Goal: Complete application form: Complete application form

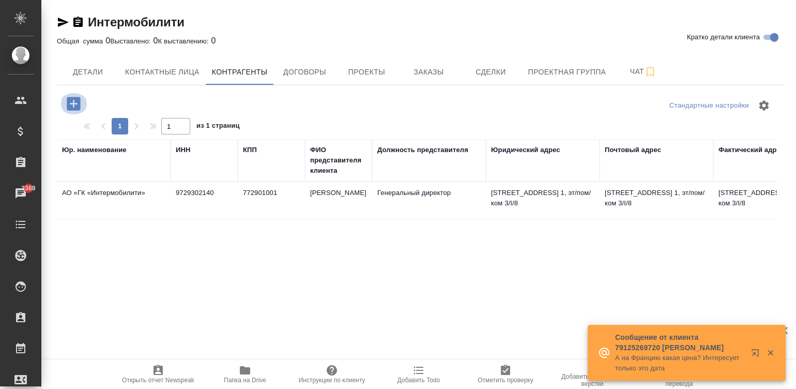
click at [73, 98] on icon "button" at bounding box center [73, 103] width 13 height 13
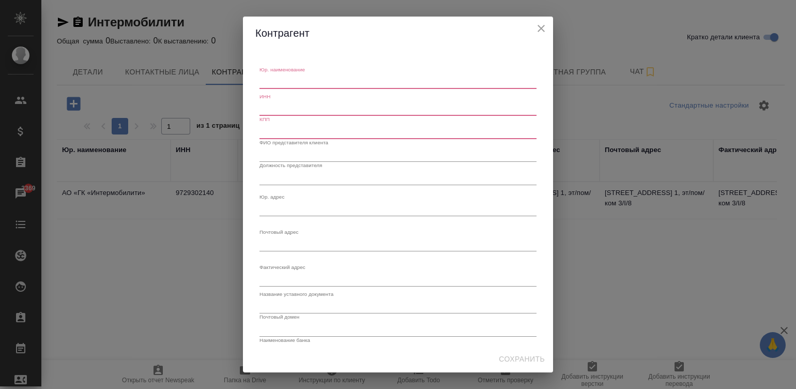
click at [282, 75] on div "x" at bounding box center [397, 81] width 277 height 14
paste textarea "Общество с ограниченной ответственностью «Интермобилити»"
type textarea "Общество с ограниченной ответственностью «Интермобилити»"
click at [272, 107] on input "text" at bounding box center [397, 108] width 277 height 14
paste input "9705122082"
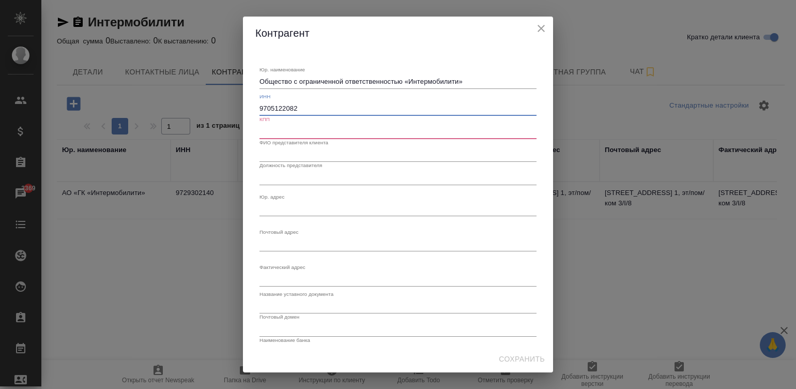
type input "9705122082"
click at [289, 129] on input "text" at bounding box center [397, 131] width 277 height 14
paste input "771401001"
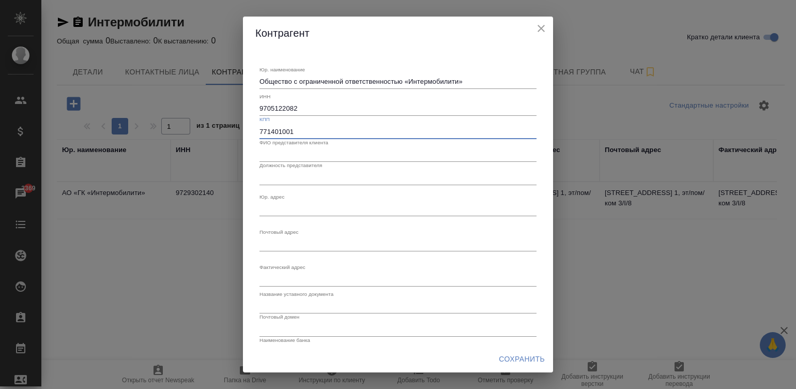
type input "771401001"
click at [306, 153] on input "text" at bounding box center [397, 154] width 277 height 14
paste input "[PERSON_NAME]"
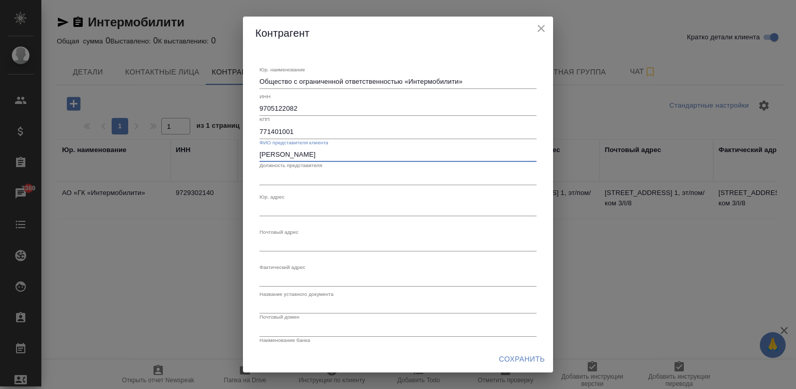
type input "[PERSON_NAME]"
click at [302, 174] on input "text" at bounding box center [397, 177] width 277 height 14
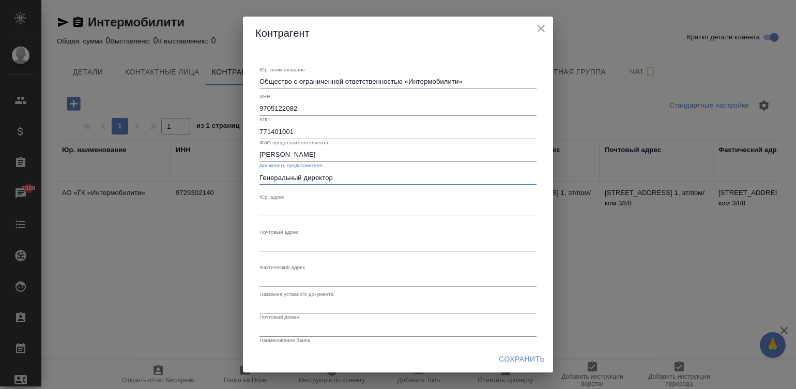
type input "Генеральный директор"
click at [289, 306] on input "text" at bounding box center [397, 306] width 277 height 14
type input "Устав"
click at [295, 85] on textarea "Юр. наименование" at bounding box center [397, 82] width 277 height 8
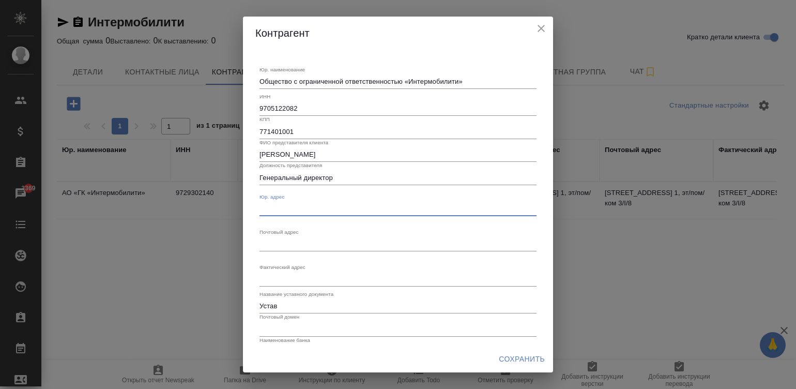
paste textarea "[STREET_ADDRESS]"
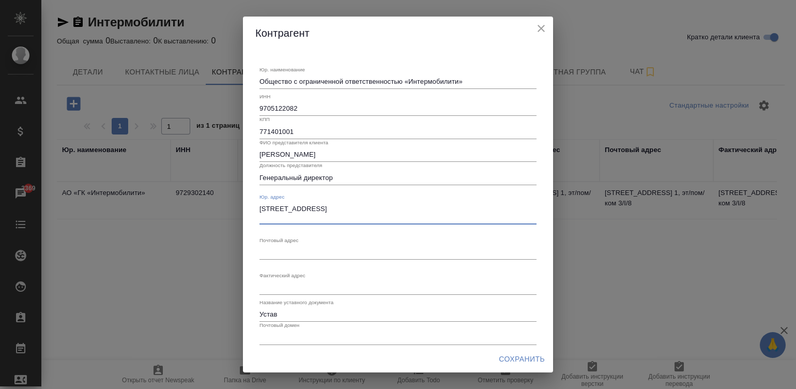
type textarea "[STREET_ADDRESS]"
click at [289, 249] on textarea "Юр. наименование" at bounding box center [397, 252] width 277 height 8
paste textarea "[STREET_ADDRESS]"
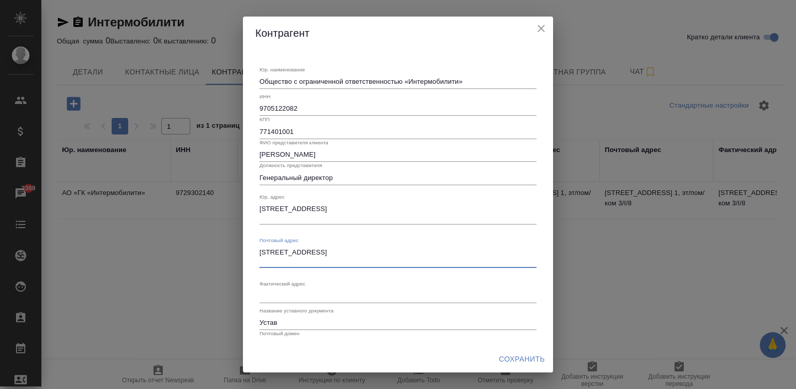
type textarea "[STREET_ADDRESS]"
click at [271, 292] on textarea "Юр. наименование" at bounding box center [397, 295] width 277 height 8
paste textarea "[STREET_ADDRESS]"
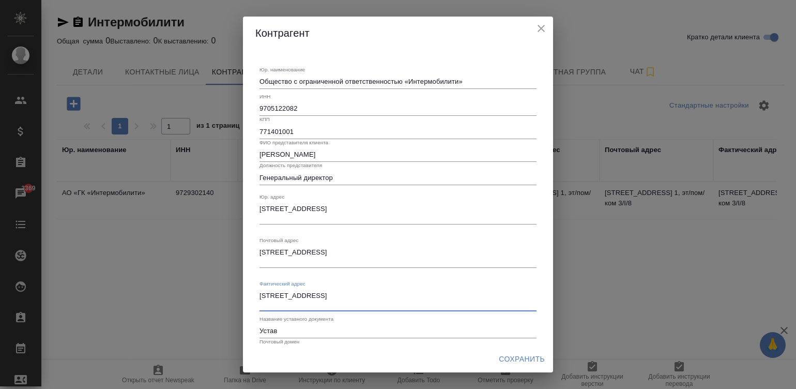
type textarea "[STREET_ADDRESS]"
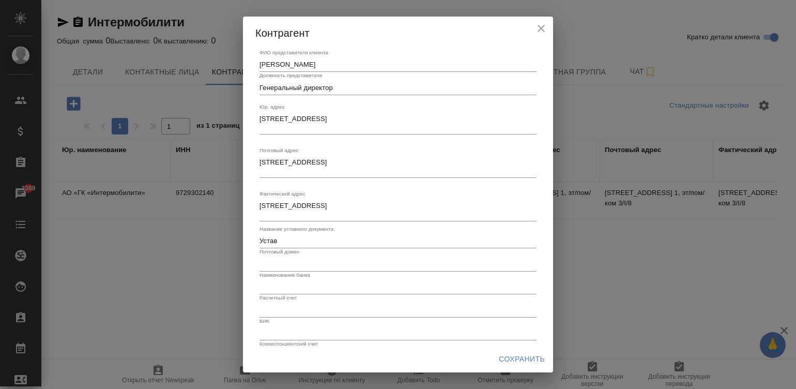
scroll to position [93, 0]
click at [365, 256] on input "text" at bounding box center [397, 260] width 277 height 14
paste input "[DOMAIN_NAME]"
type input "[DOMAIN_NAME]"
click at [300, 280] on input "text" at bounding box center [397, 283] width 277 height 14
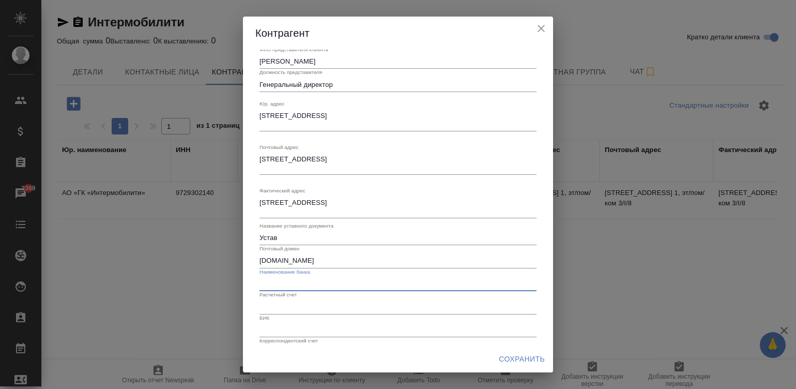
paste input "ПАО СБЕРБАНК г. [GEOGRAPHIC_DATA]"
type input "ПАО СБЕРБАНК г. [GEOGRAPHIC_DATA]"
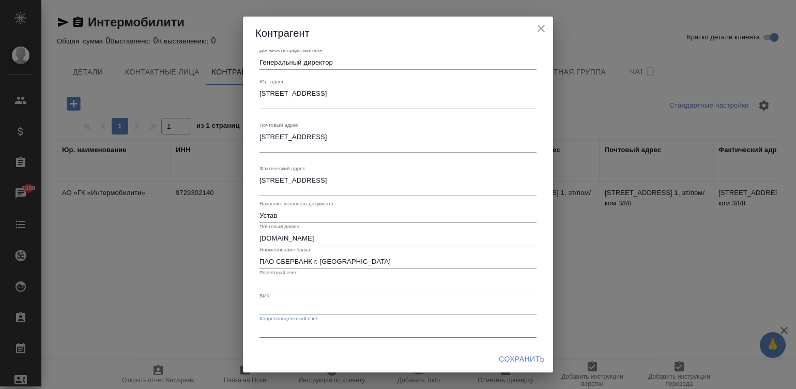
click at [450, 327] on input "text" at bounding box center [397, 330] width 277 height 14
paste input "30101810400000000225"
type input "30101810400000000225"
click at [286, 304] on input "text" at bounding box center [397, 307] width 277 height 14
paste input "044525225"
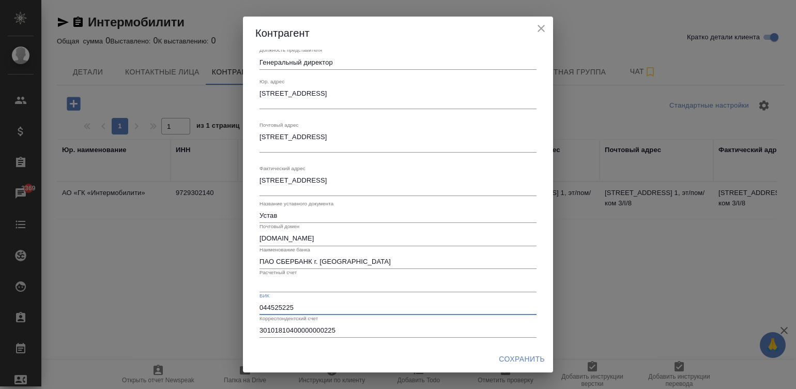
type input "044525225"
click at [297, 287] on input "text" at bounding box center [397, 284] width 277 height 14
paste input "40702810538000249136"
type input "40702810538000249136"
click at [518, 359] on span "Сохранить" at bounding box center [522, 358] width 46 height 13
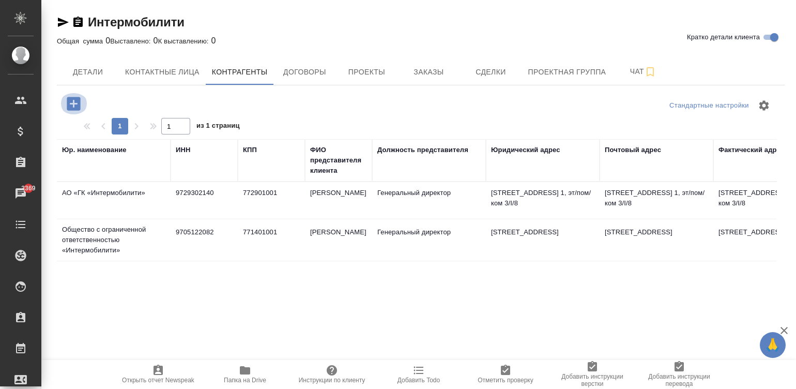
click at [74, 100] on icon "button" at bounding box center [74, 104] width 18 height 18
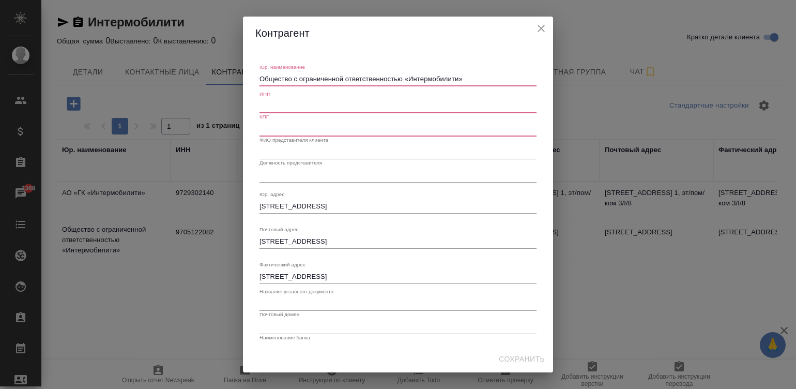
scroll to position [0, 0]
click at [404, 74] on div "Общество с ограниченной ответственностью «Интермобилити» x" at bounding box center [397, 81] width 277 height 14
paste textarea "Общество с ограниченной ответственностью «ИНТЕРМОБИЛИТИ.[PERSON_NAME]»"
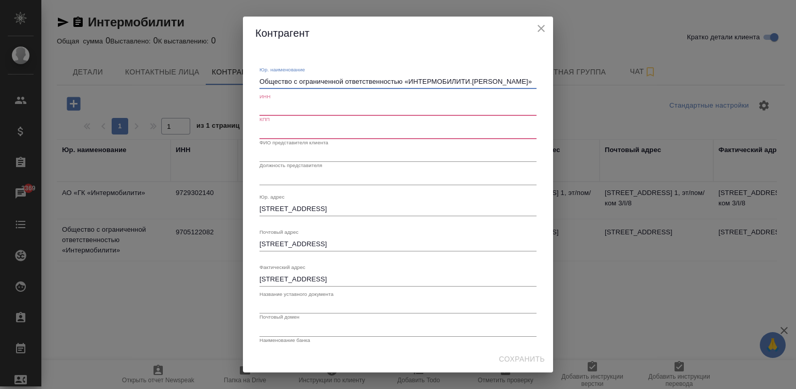
type textarea "Общество с ограниченной ответственностью «ИНТЕРМОБИЛИТИ.[PERSON_NAME]»"
click at [307, 103] on input "text" at bounding box center [397, 108] width 277 height 14
paste input "9705137716"
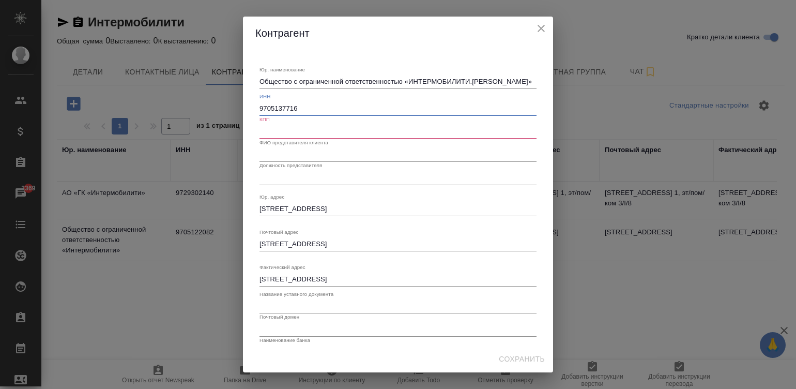
type input "9705137716"
click at [323, 127] on input "text" at bounding box center [397, 131] width 277 height 14
paste input "771401001"
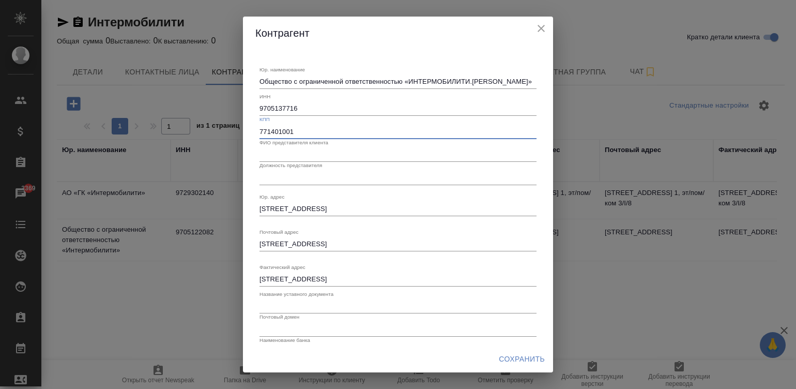
type input "771401001"
click at [332, 155] on input "text" at bounding box center [397, 154] width 277 height 14
paste input "[PERSON_NAME]"
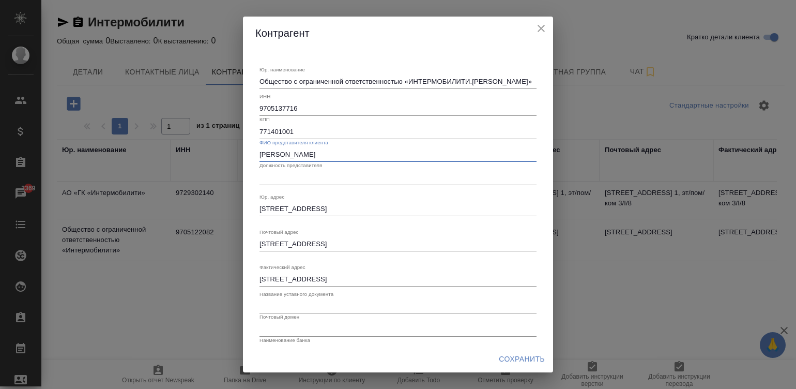
type input "[PERSON_NAME]"
click at [317, 177] on input "text" at bounding box center [397, 177] width 277 height 14
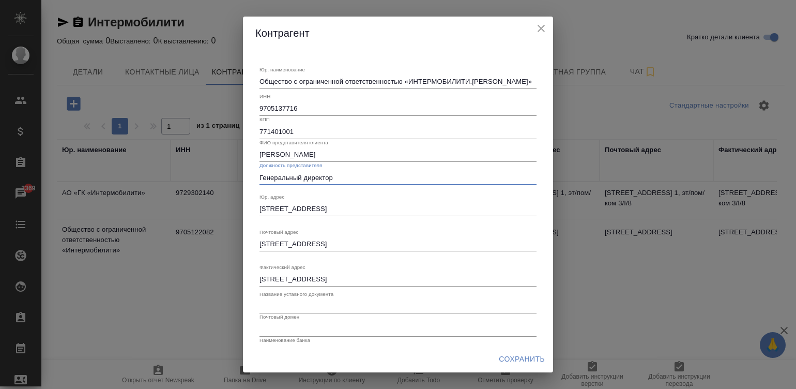
type input "Генеральный директор"
click at [328, 202] on div "[STREET_ADDRESS], ПОМЕЩ. 2А x" at bounding box center [397, 209] width 277 height 14
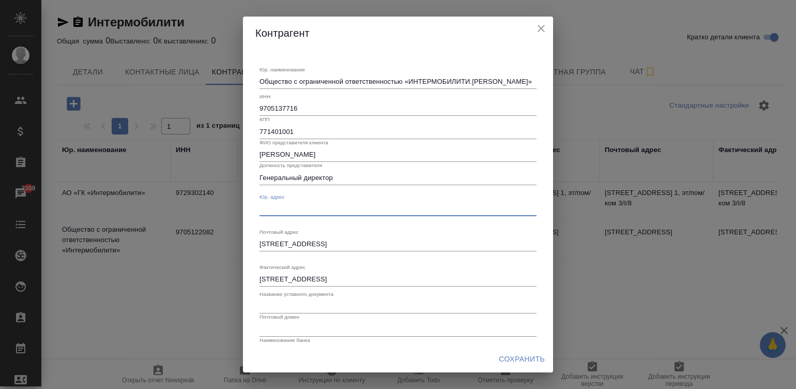
paste textarea "[STREET_ADDRESS]"
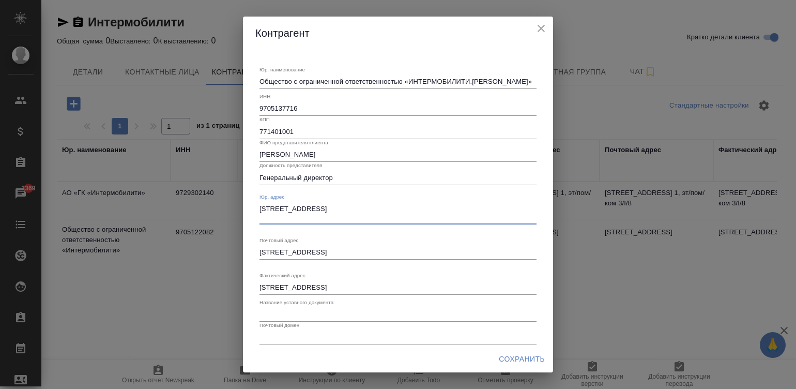
type textarea "[STREET_ADDRESS]"
click at [313, 253] on textarea "[STREET_ADDRESS]" at bounding box center [397, 252] width 277 height 8
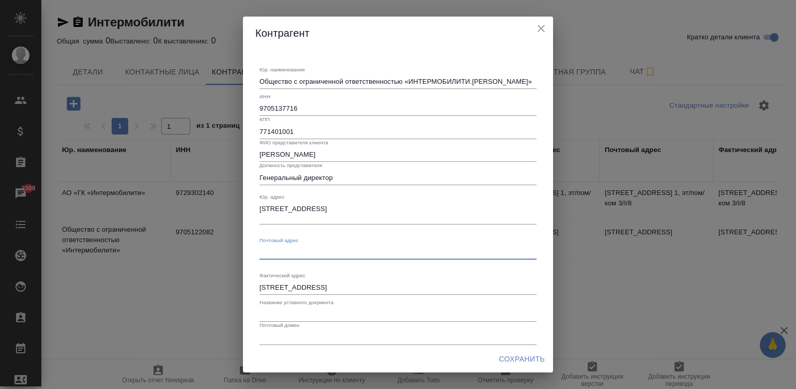
paste textarea "[STREET_ADDRESS]"
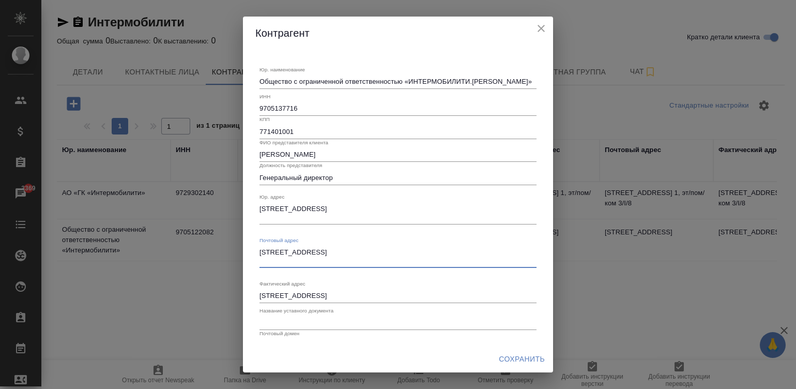
type textarea "[STREET_ADDRESS]"
click at [266, 295] on textarea "[STREET_ADDRESS]" at bounding box center [397, 295] width 277 height 8
paste textarea "[STREET_ADDRESS]"
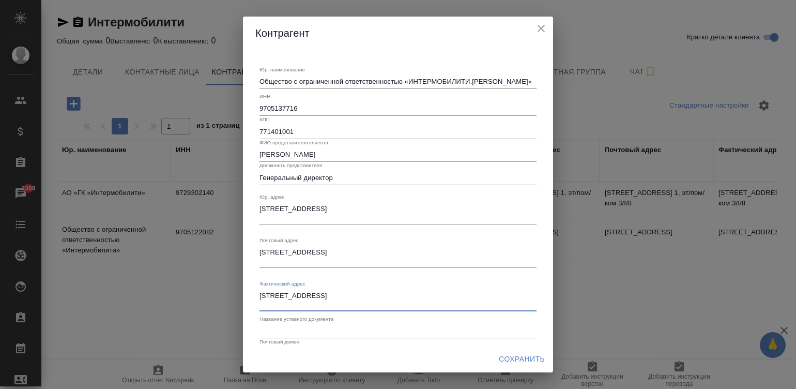
type textarea "[STREET_ADDRESS]"
click at [302, 335] on input "text" at bounding box center [397, 331] width 277 height 14
type input "Устав"
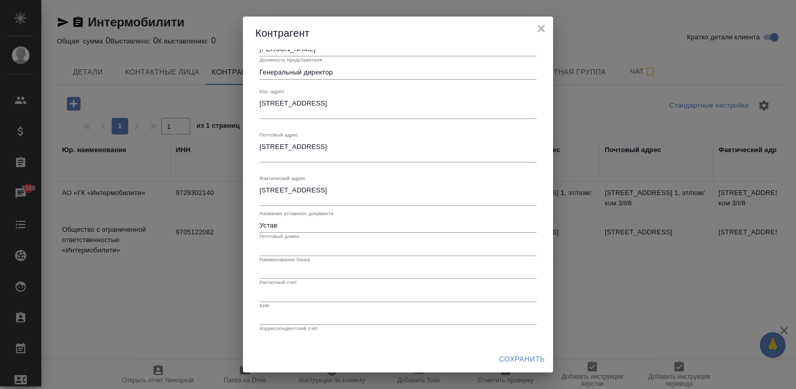
scroll to position [115, 0]
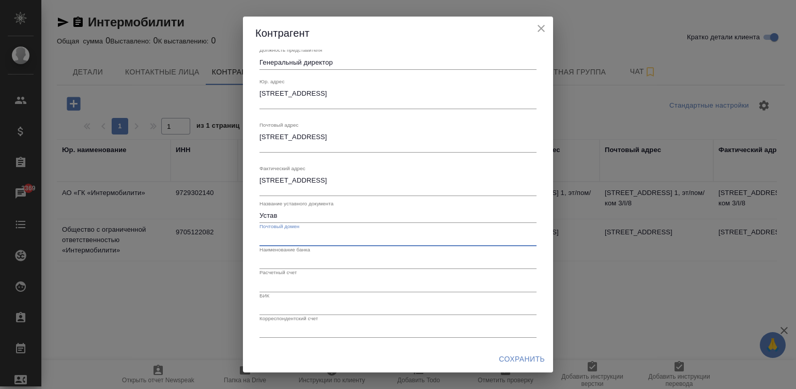
click at [373, 237] on input "text" at bounding box center [397, 238] width 277 height 14
paste input "[DOMAIN_NAME]"
type input "[DOMAIN_NAME]"
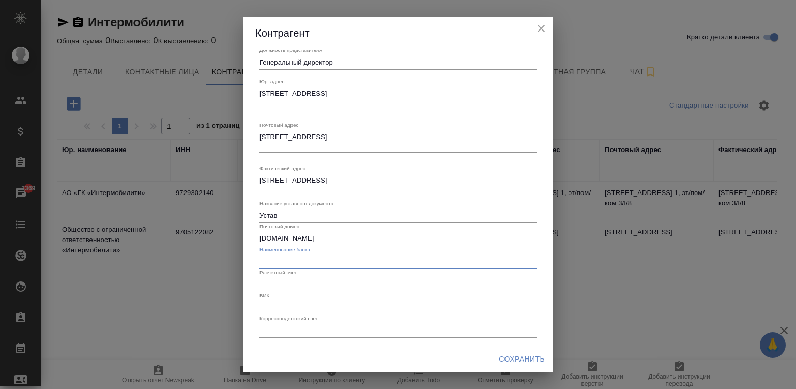
click at [307, 258] on input "text" at bounding box center [397, 261] width 277 height 14
paste input "ПАО «Сбербанк» в г. [GEOGRAPHIC_DATA]"
type input "ПАО «Сбербанк» в г. [GEOGRAPHIC_DATA]"
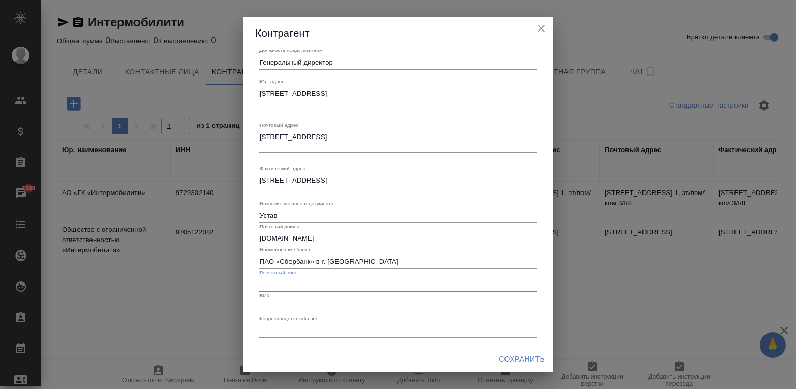
click at [319, 282] on input "text" at bounding box center [397, 284] width 277 height 14
paste input "40702810538000232541"
type input "40702810538000232541"
click at [265, 303] on input "text" at bounding box center [397, 307] width 277 height 14
paste input "044525225"
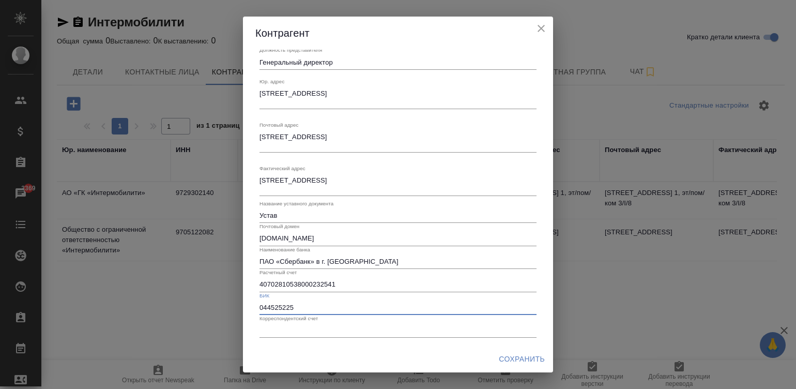
type input "044525225"
click at [361, 328] on input "text" at bounding box center [397, 330] width 277 height 14
paste input "30101810400000000225"
type input "30101810400000000225"
click at [520, 359] on span "Сохранить" at bounding box center [522, 358] width 46 height 13
